Goal: Task Accomplishment & Management: Complete application form

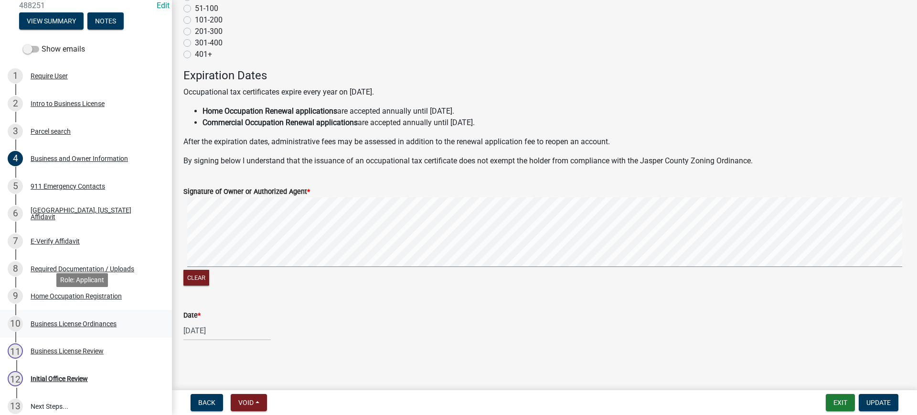
scroll to position [143, 0]
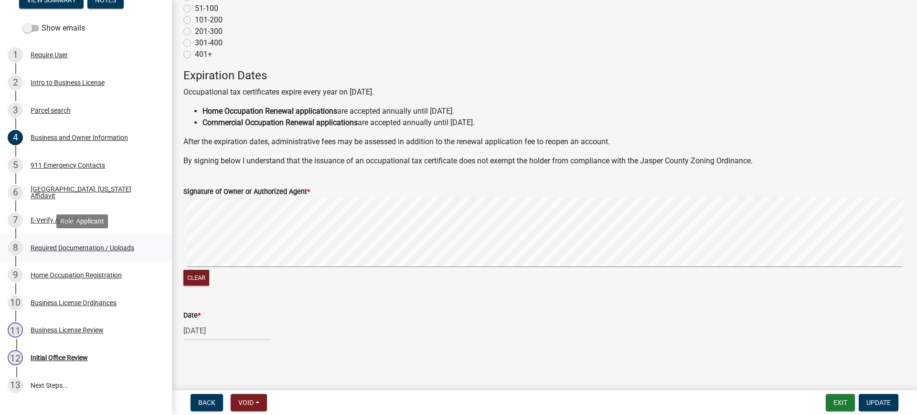
click at [96, 248] on div "Required Documentation / Uploads" at bounding box center [83, 248] width 104 height 7
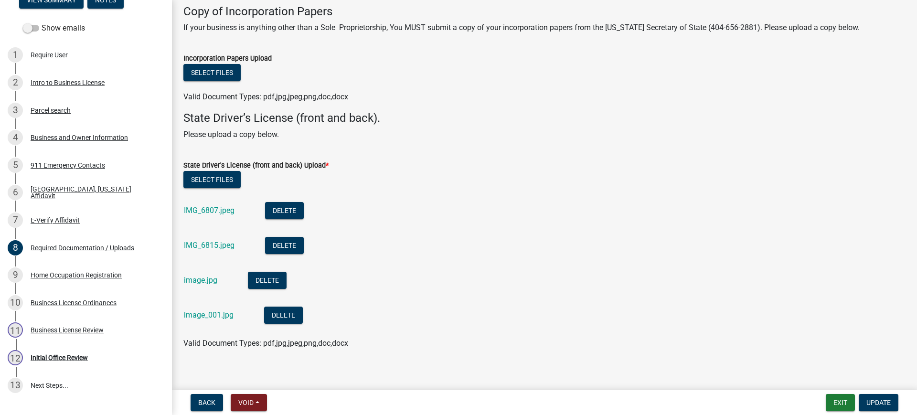
scroll to position [213, 0]
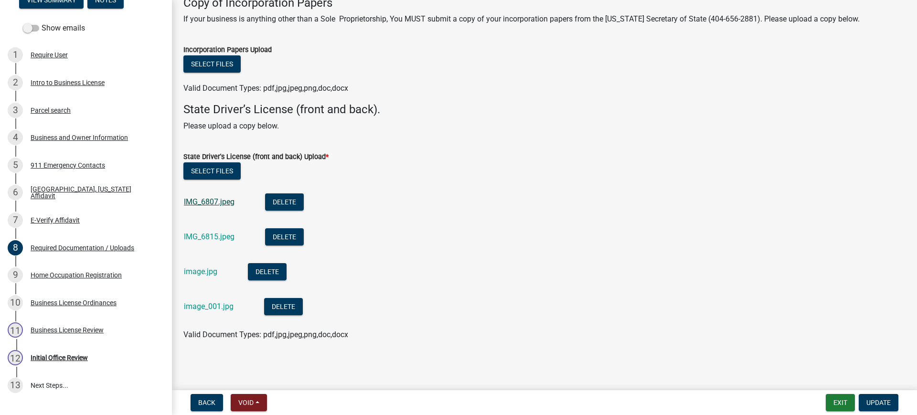
click at [203, 202] on link "IMG_6807.jpeg" at bounding box center [209, 201] width 51 height 9
click at [198, 267] on link "image.jpg" at bounding box center [200, 271] width 33 height 9
click at [231, 203] on link "IMG_6807.jpeg" at bounding box center [209, 201] width 51 height 9
click at [205, 233] on link "IMG_6815.jpeg" at bounding box center [209, 236] width 51 height 9
click at [202, 305] on link "image_001.jpg" at bounding box center [209, 306] width 50 height 9
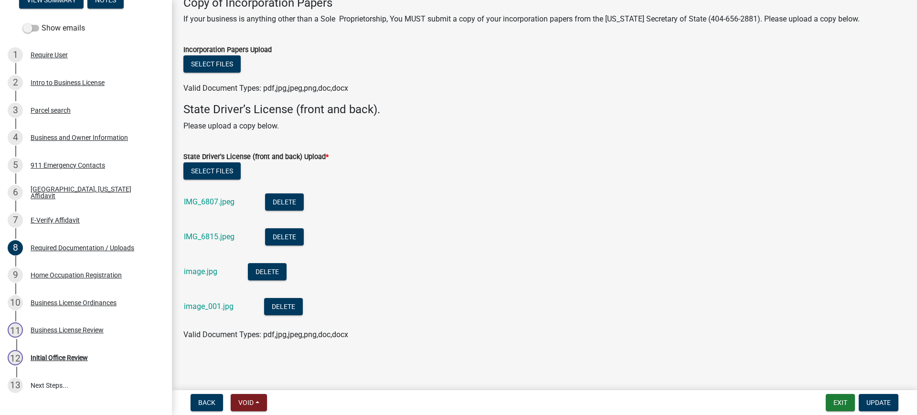
click at [193, 311] on div "image_001.jpg" at bounding box center [216, 308] width 65 height 20
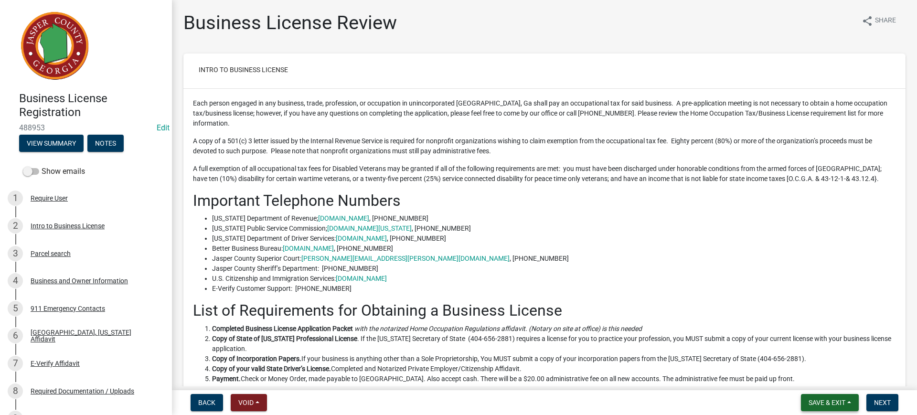
click at [820, 399] on span "Save & Exit" at bounding box center [827, 403] width 37 height 8
click at [807, 376] on button "Save & Exit" at bounding box center [820, 377] width 76 height 23
